Goal: Task Accomplishment & Management: Manage account settings

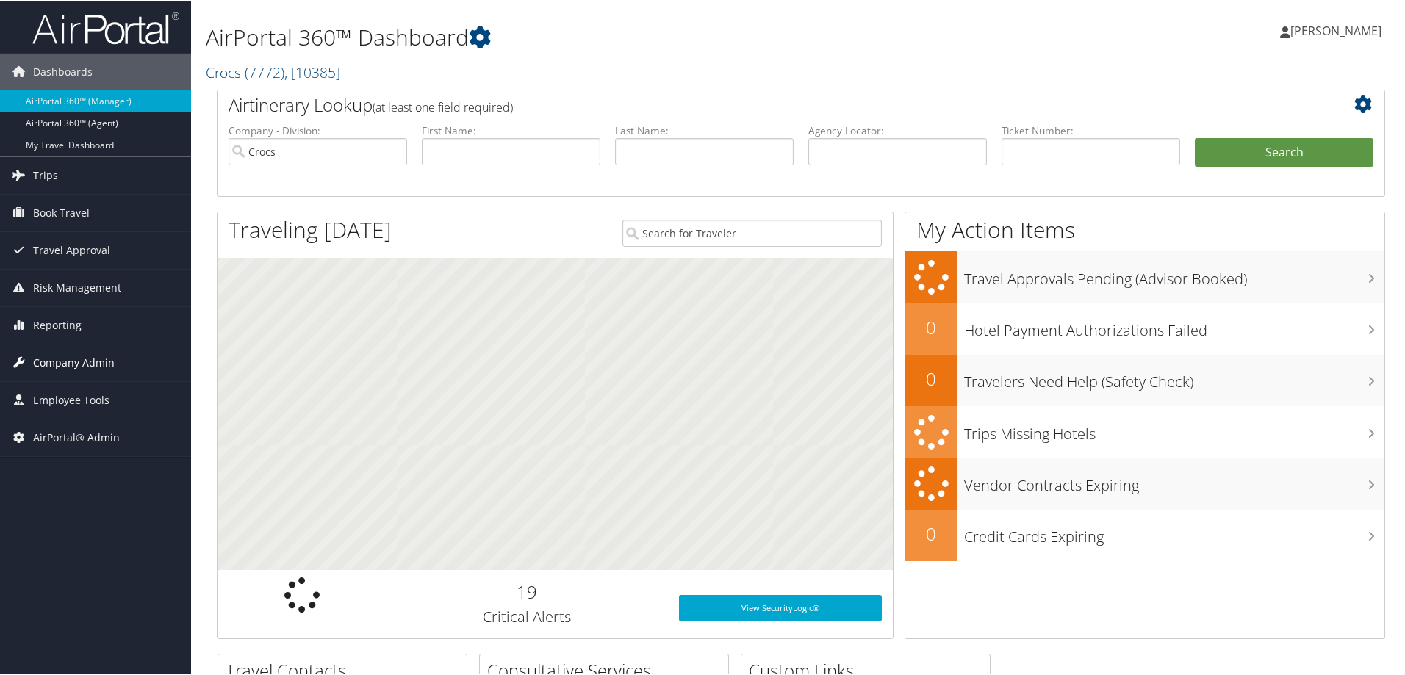
click at [93, 359] on span "Company Admin" at bounding box center [74, 361] width 82 height 37
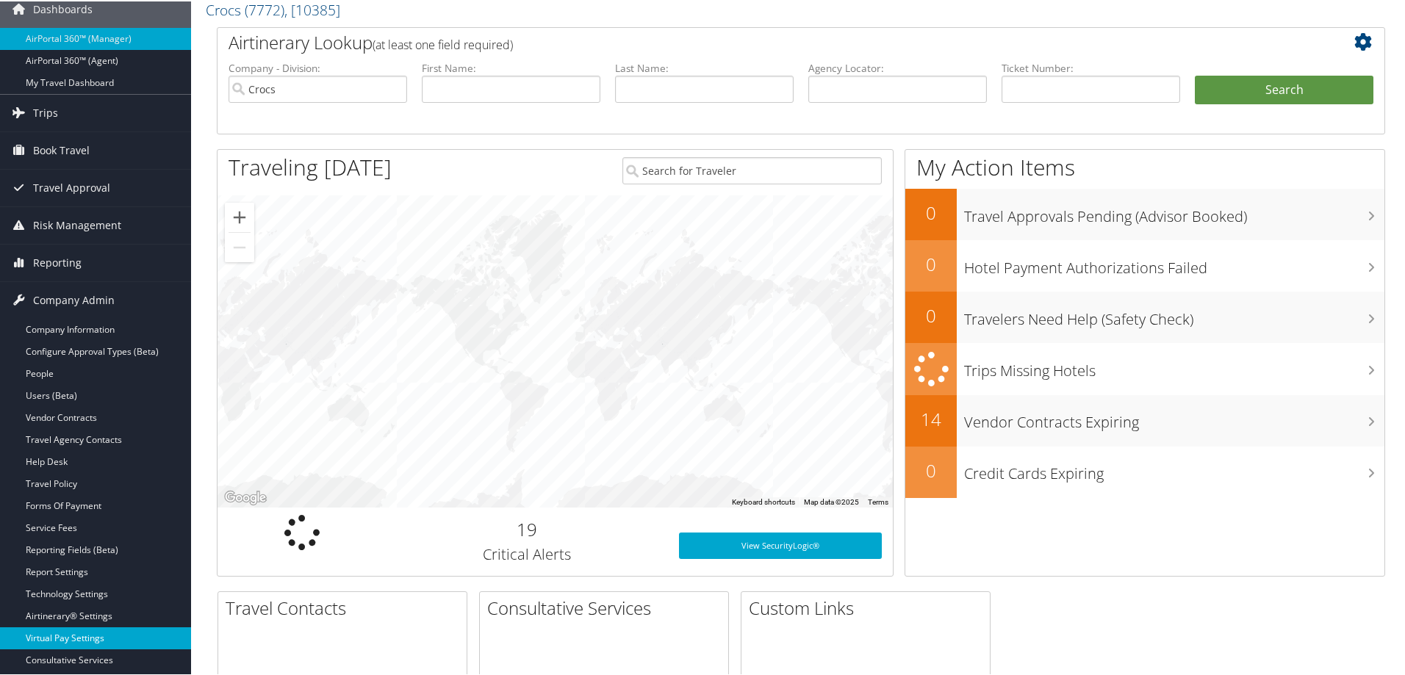
scroll to position [220, 0]
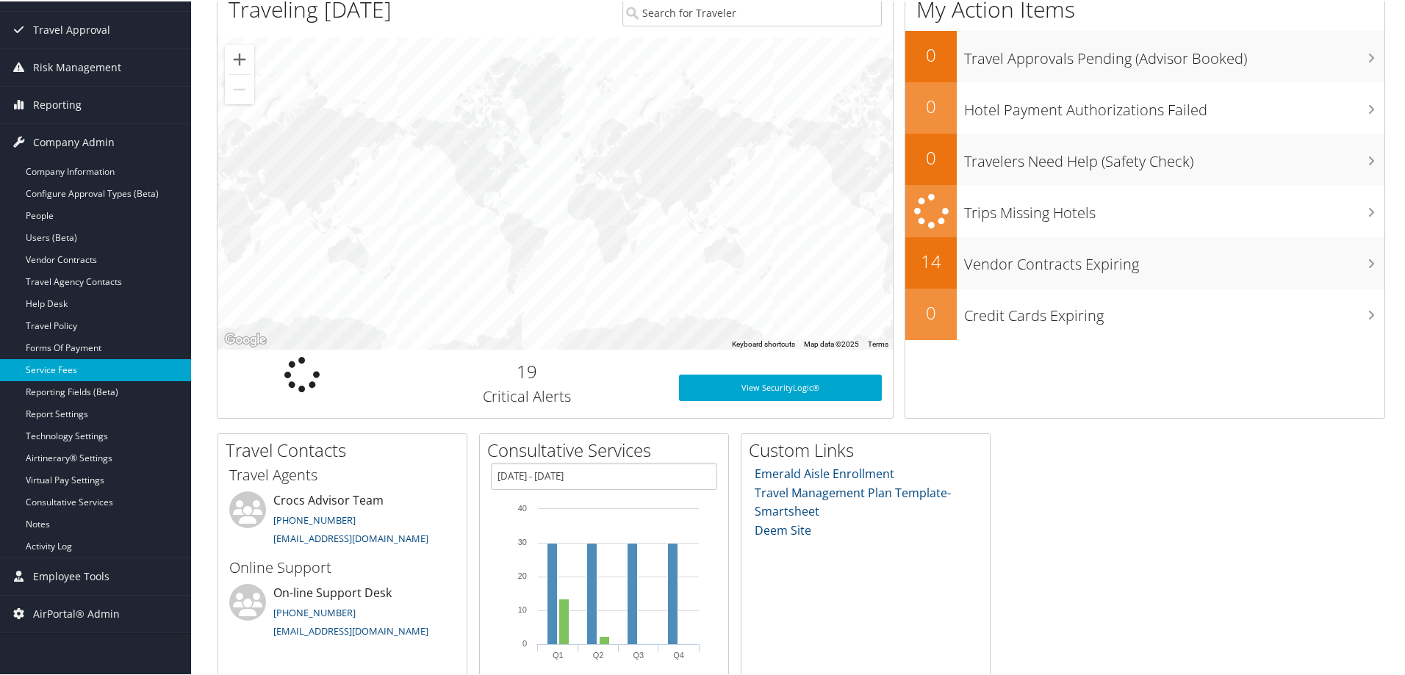
click at [60, 367] on link "Service Fees" at bounding box center [95, 369] width 191 height 22
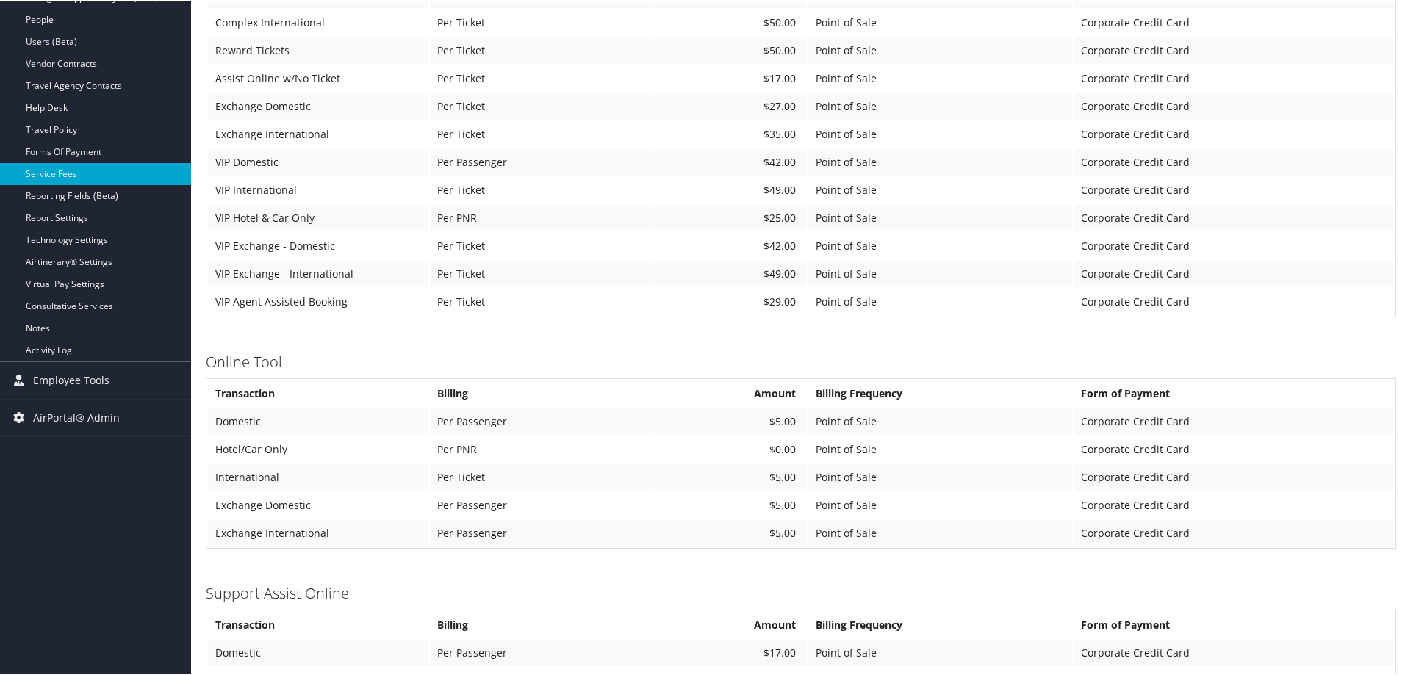
scroll to position [367, 0]
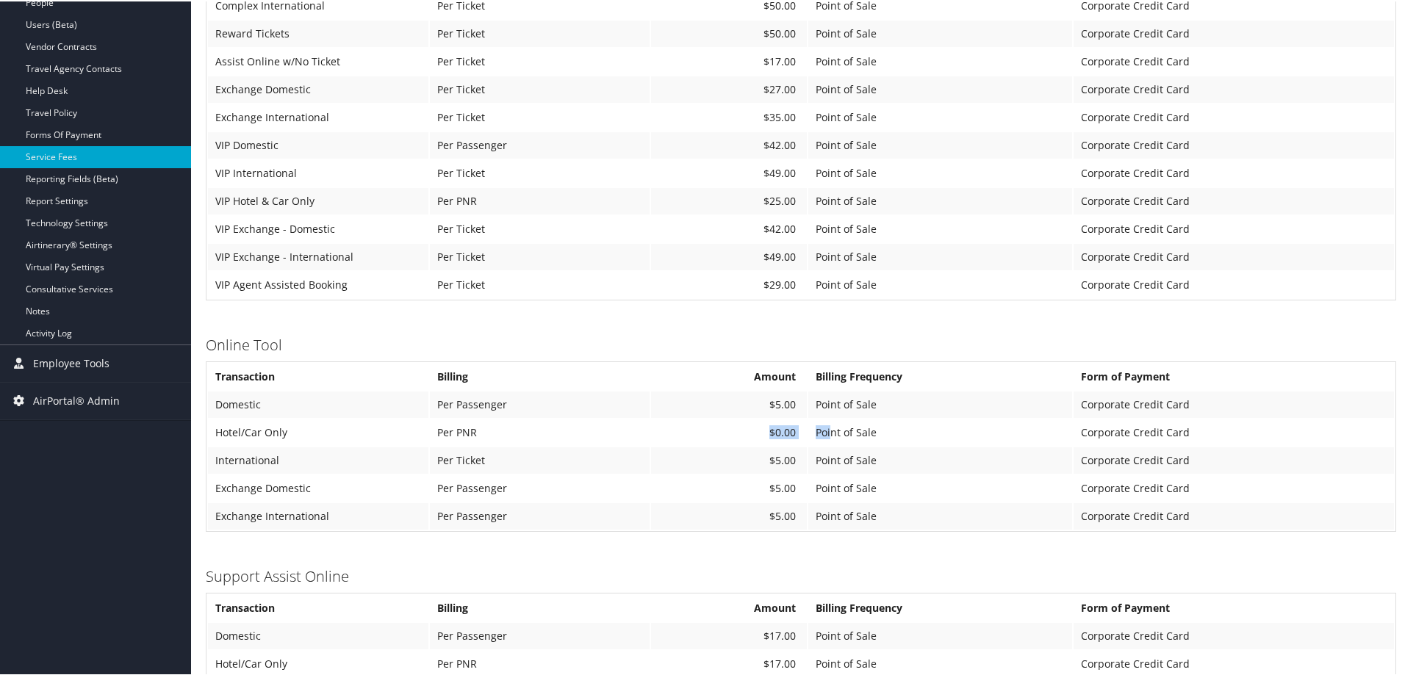
drag, startPoint x: 765, startPoint y: 435, endPoint x: 826, endPoint y: 435, distance: 61.0
click at [826, 435] on tr "Hotel/Car Only Per PNR $0.00 Point of Sale Corporate Credit Card" at bounding box center [801, 431] width 1186 height 26
click at [620, 568] on h3 "Support Assist Online" at bounding box center [801, 575] width 1191 height 21
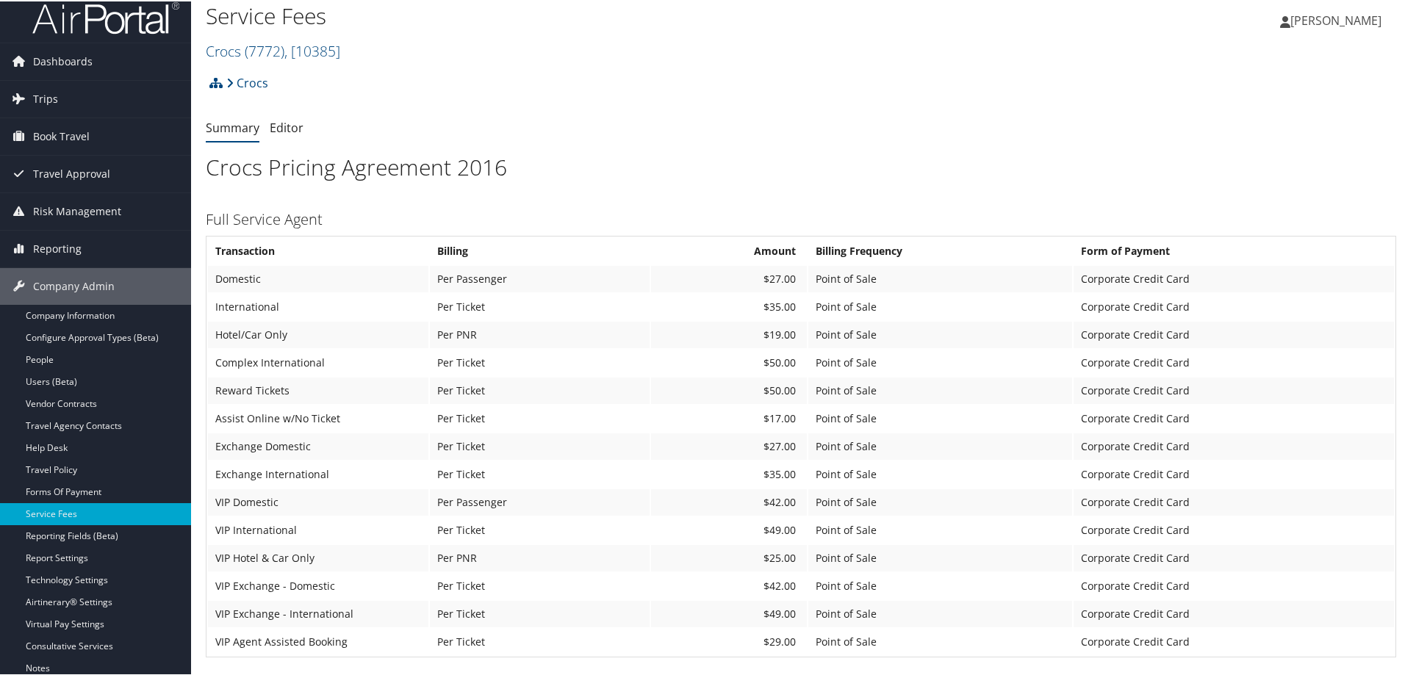
scroll to position [0, 0]
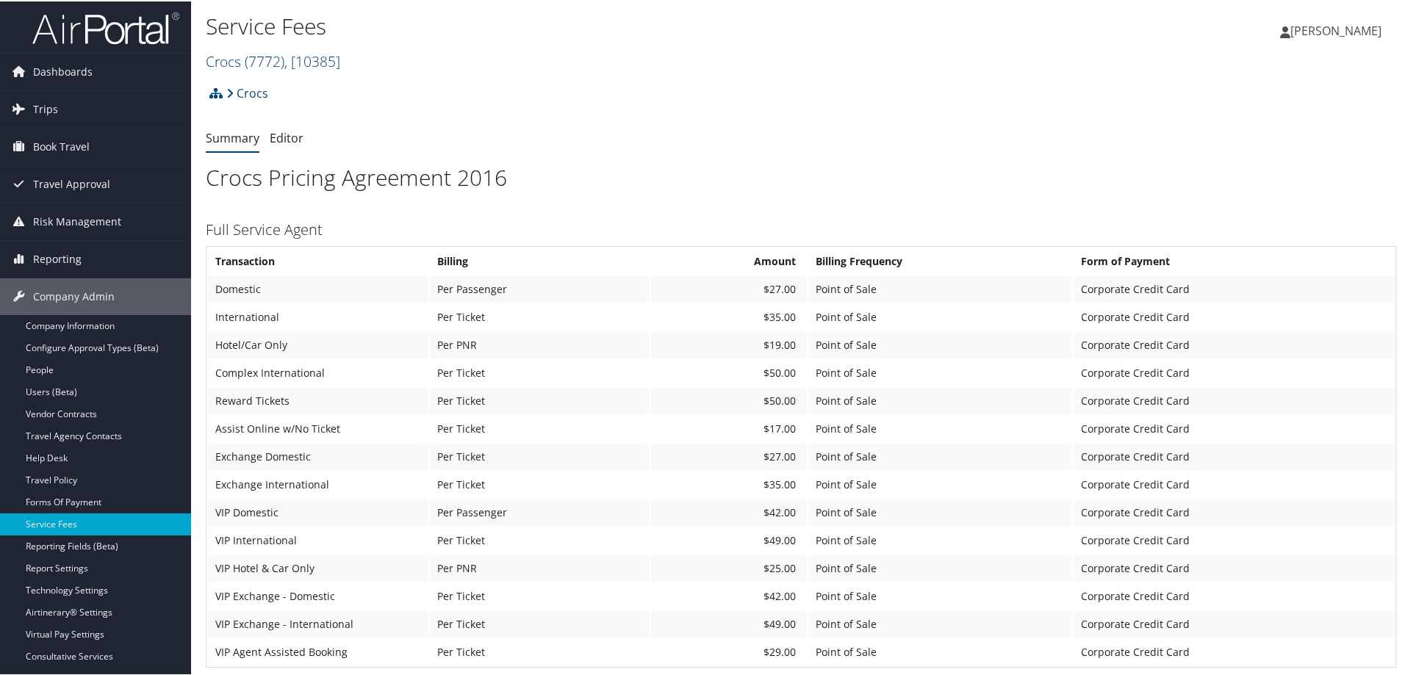
click at [238, 57] on link "Crocs ( 7772 ) , [ 10385 ]" at bounding box center [273, 60] width 134 height 20
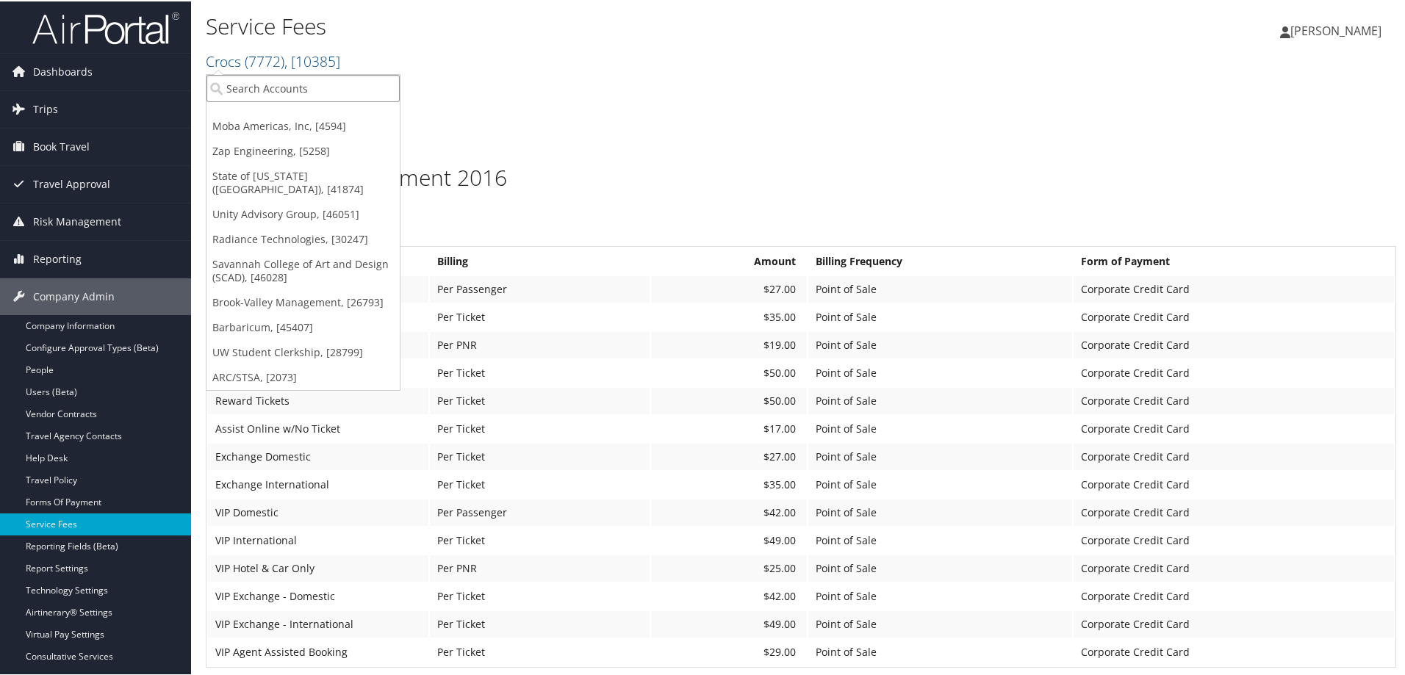
click at [254, 86] on input "search" at bounding box center [303, 86] width 193 height 27
type input "ch"
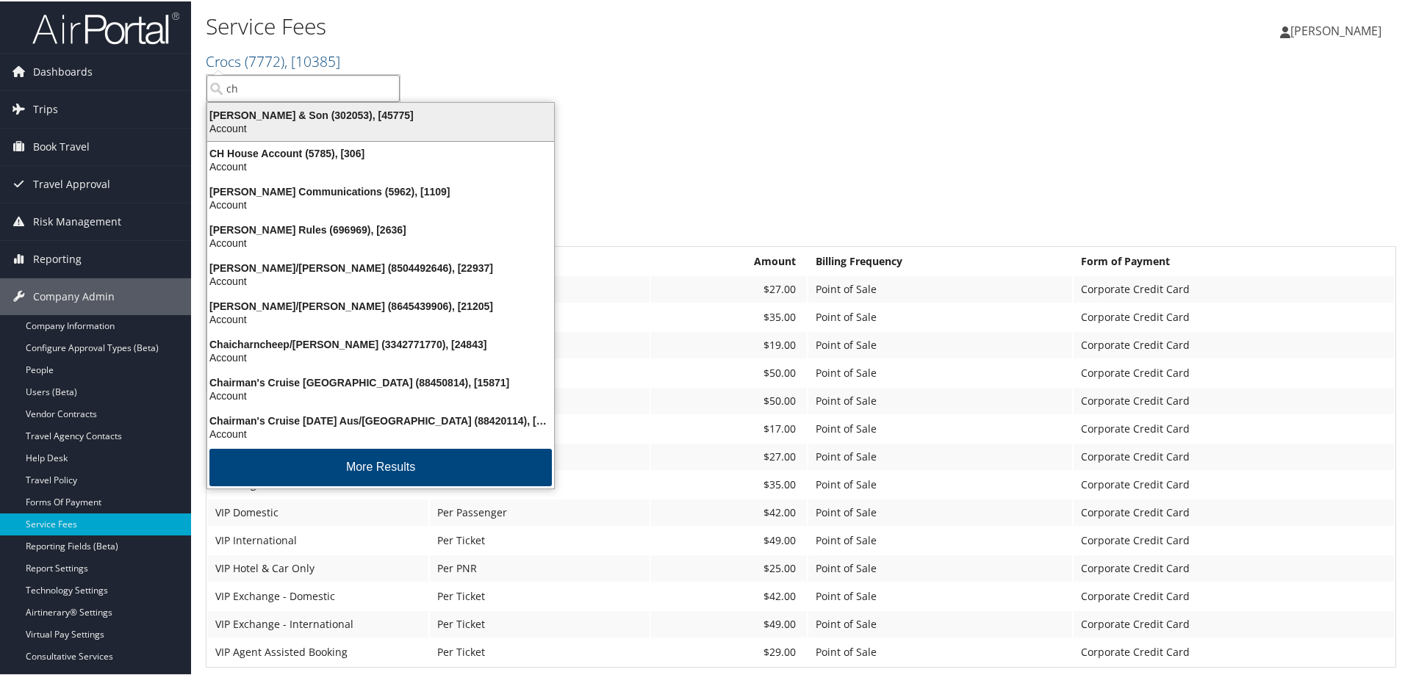
click at [254, 117] on div "CH Guenther & Son (302053), [45775]" at bounding box center [380, 113] width 365 height 13
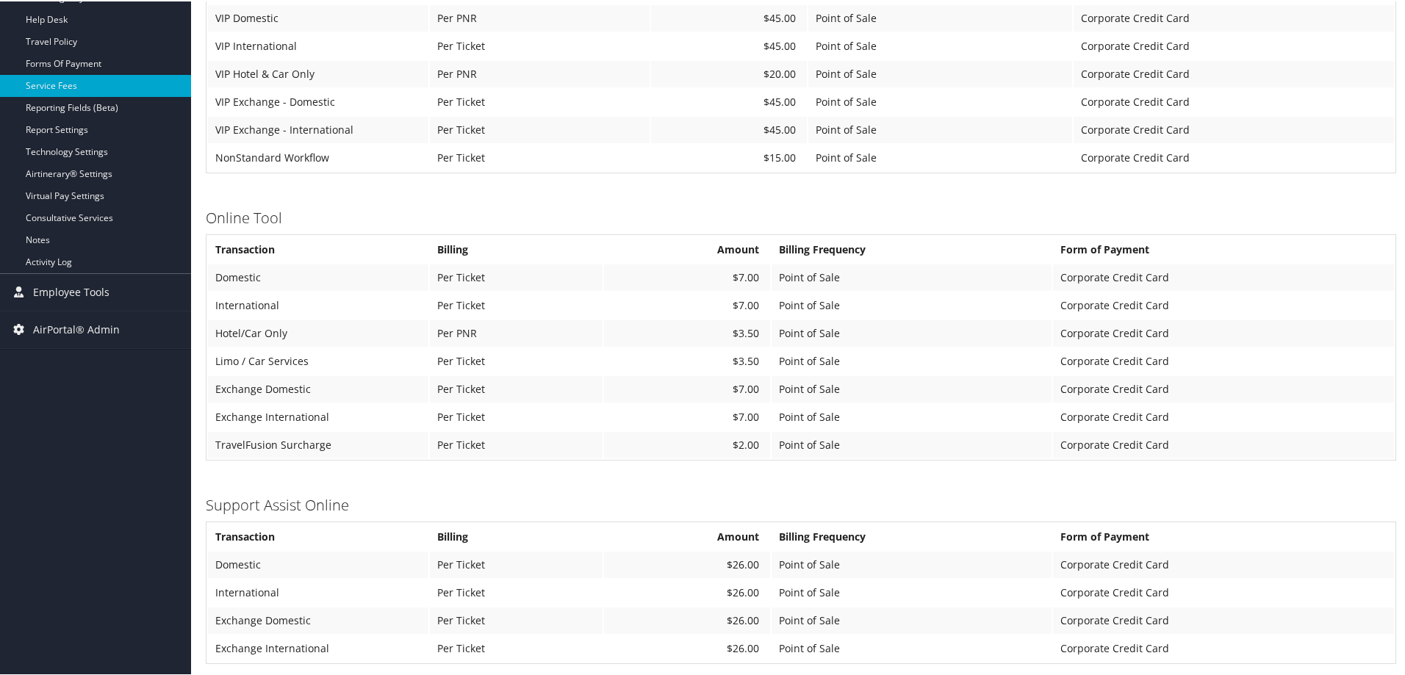
scroll to position [441, 0]
